Goal: Check status: Check status

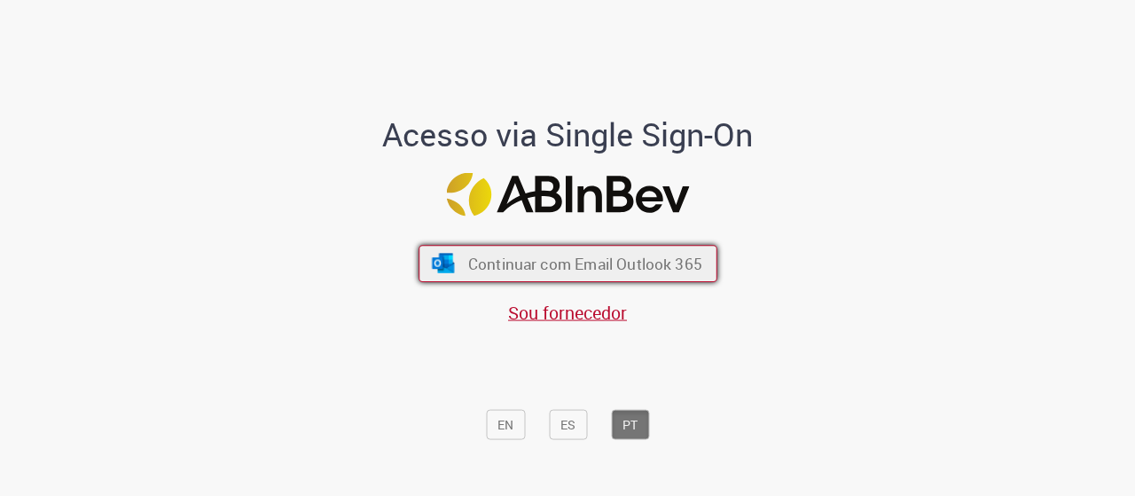
click at [433, 273] on button "Continuar com Email Outlook 365" at bounding box center [567, 263] width 299 height 37
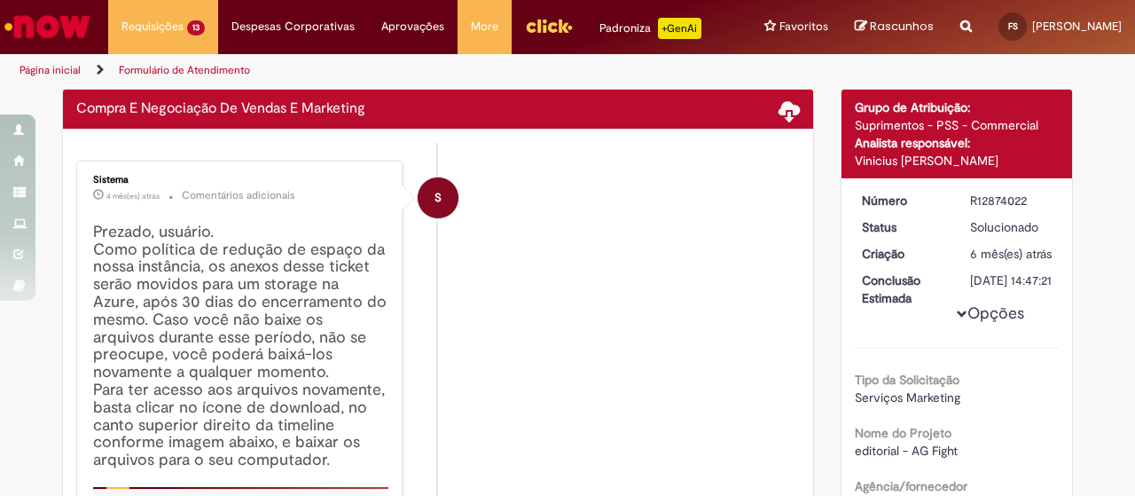
click at [36, 22] on img "Ir para a Homepage" at bounding box center [47, 26] width 91 height 35
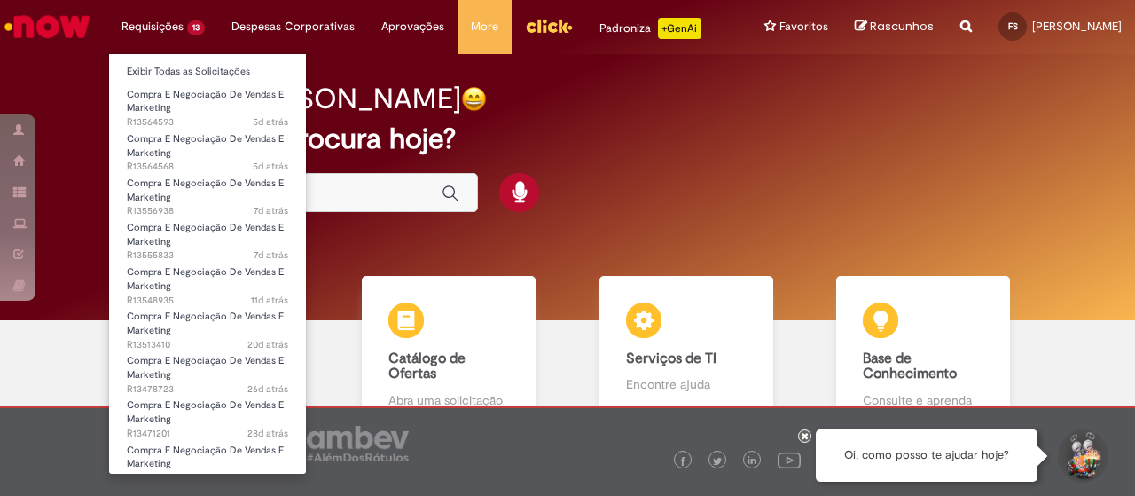
click at [160, 24] on li "Requisições 13 Exibir Todas as Solicitações Compra E Negociação De Vendas E Mar…" at bounding box center [163, 26] width 110 height 53
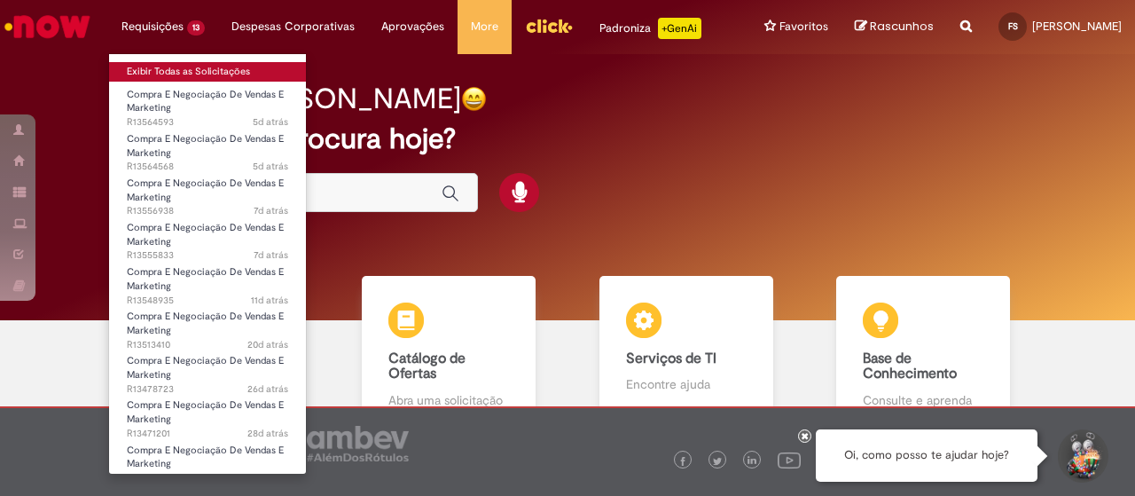
click at [182, 75] on link "Exibir Todas as Solicitações" at bounding box center [207, 72] width 197 height 20
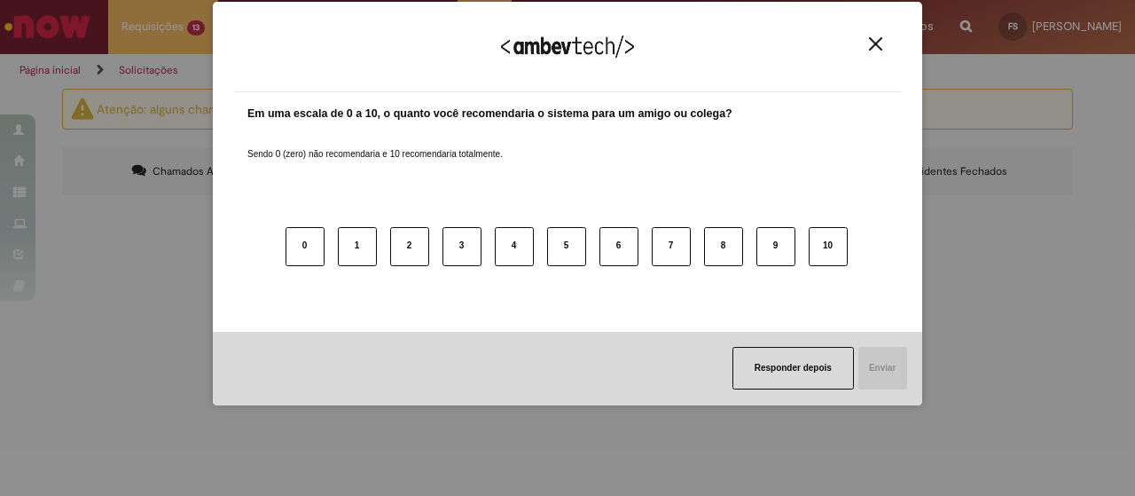
click at [883, 36] on button "Close" at bounding box center [876, 43] width 24 height 15
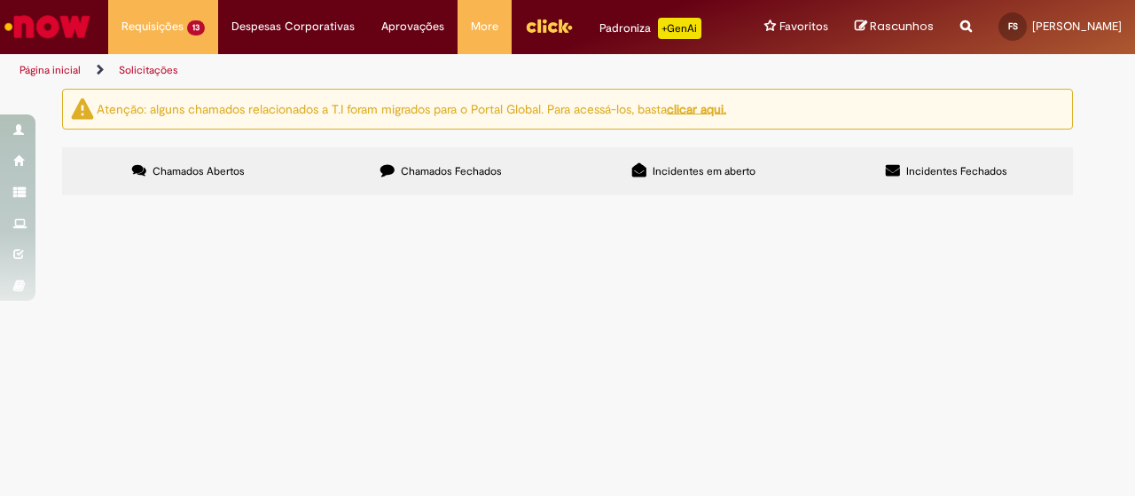
click at [0, 0] on input "Pesquisar" at bounding box center [0, 0] width 0 height 0
type input "*********"
click at [0, 0] on span "Pesquisar" at bounding box center [0, 0] width 0 height 0
click at [0, 0] on span "Compra E Negociação De Vendas E Marketing" at bounding box center [0, 0] width 0 height 0
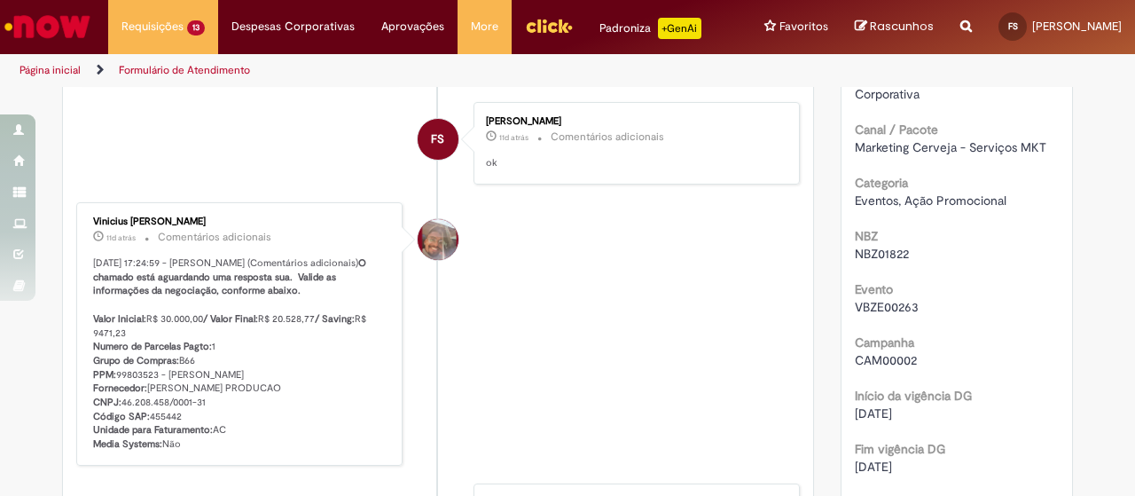
scroll to position [798, 0]
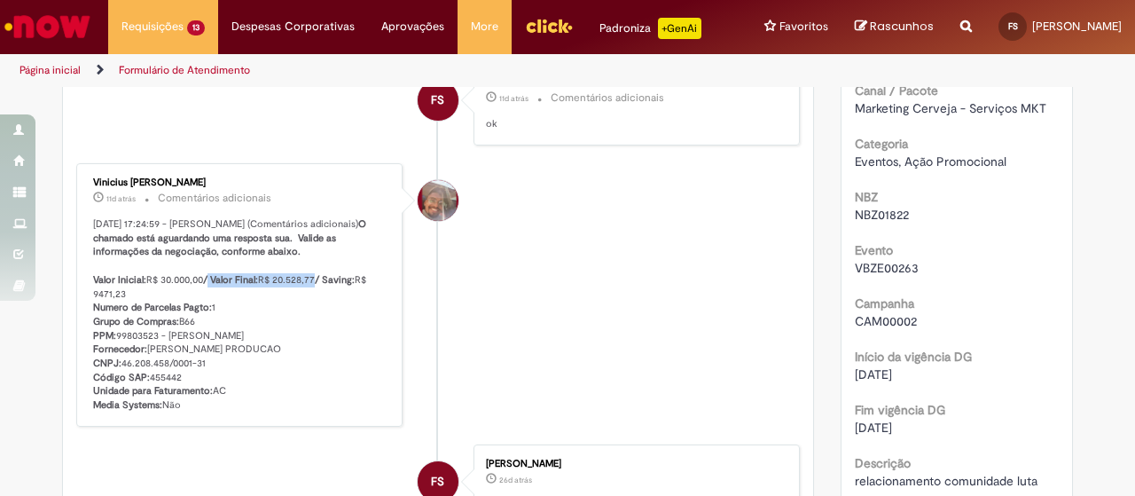
drag, startPoint x: 206, startPoint y: 279, endPoint x: 311, endPoint y: 286, distance: 105.7
click at [311, 286] on p "[DATE] 17:24:59 - [PERSON_NAME] (Comentários adicionais) O chamado está aguarda…" at bounding box center [240, 314] width 295 height 195
copy p "Valor Final: R$ 20.528,77"
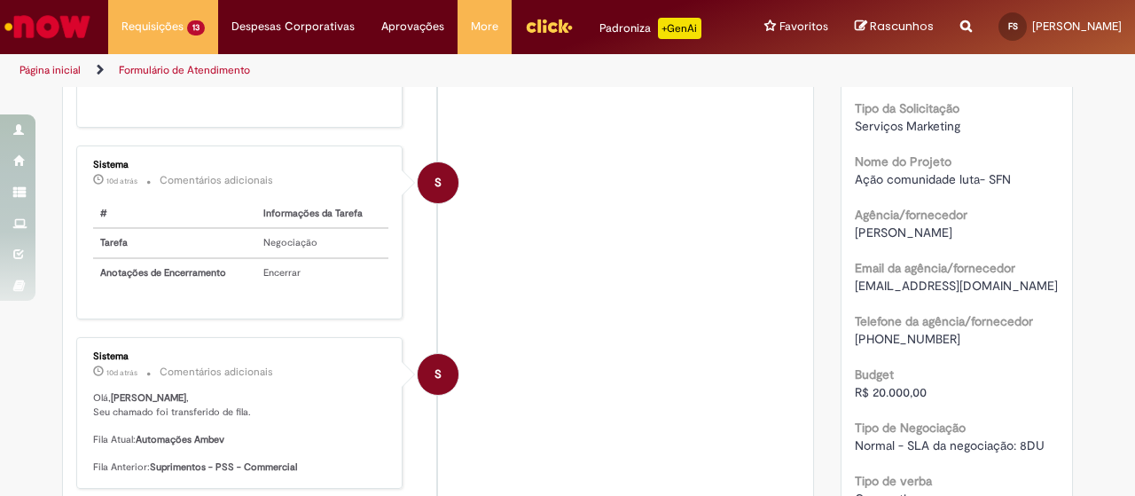
scroll to position [0, 0]
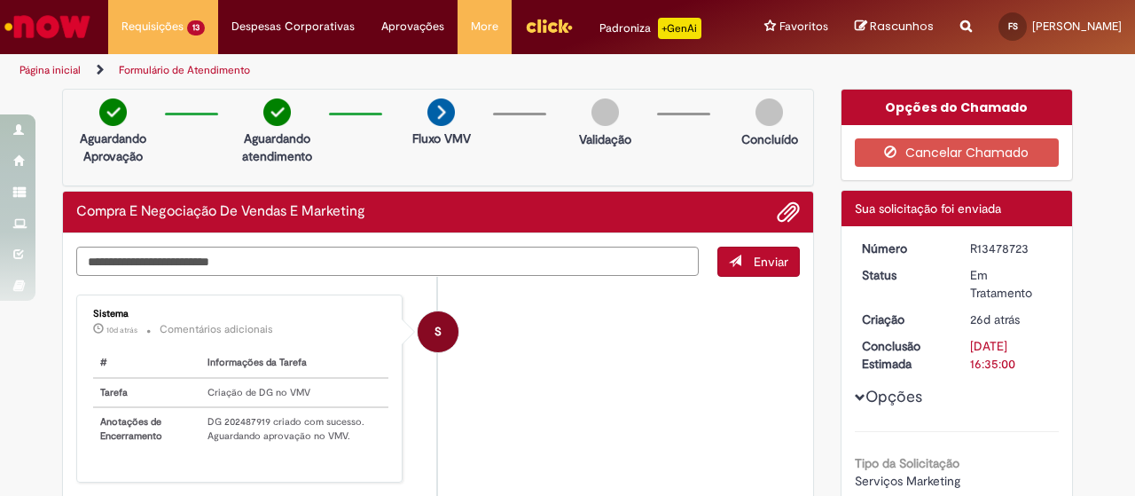
click at [502, 261] on textarea "Digite sua mensagem aqui..." at bounding box center [387, 260] width 622 height 29
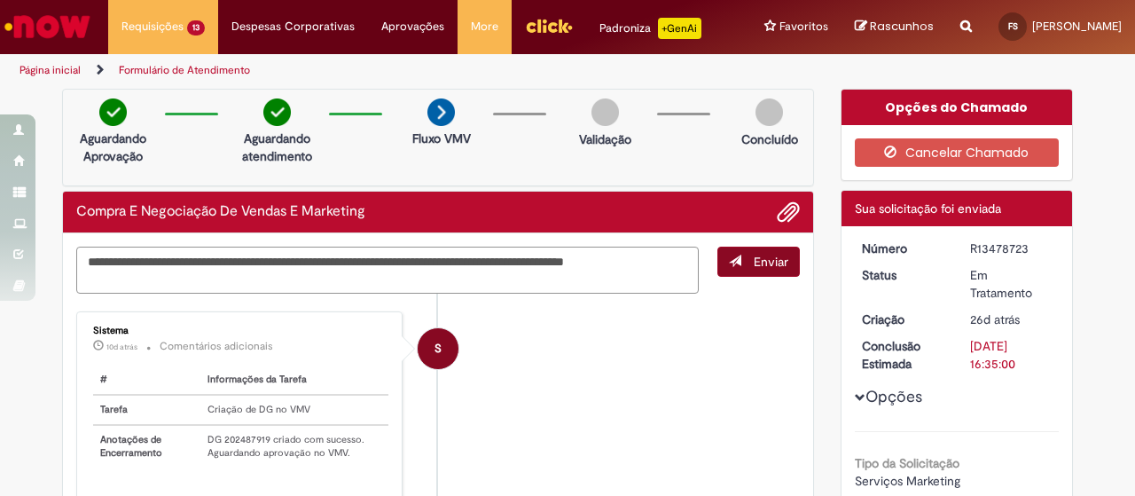
type textarea "**********"
click at [729, 256] on span "submit" at bounding box center [735, 260] width 12 height 12
